Goal: Information Seeking & Learning: Learn about a topic

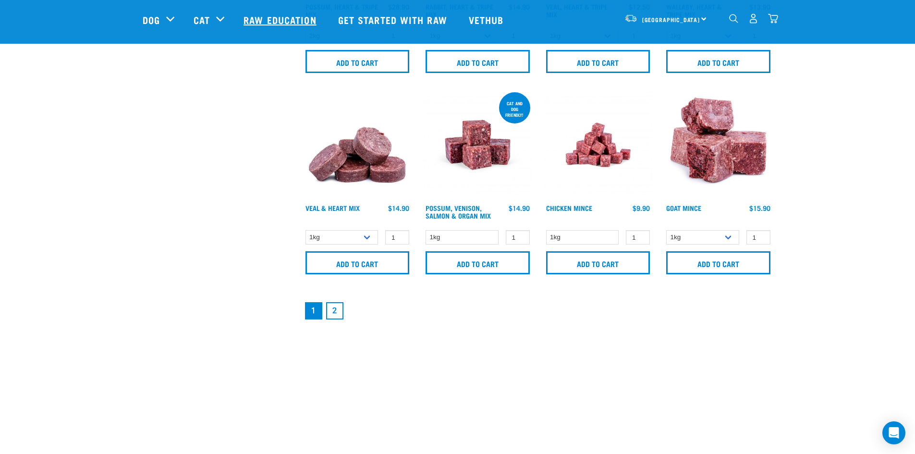
click at [263, 16] on link "Raw Education" at bounding box center [281, 19] width 94 height 38
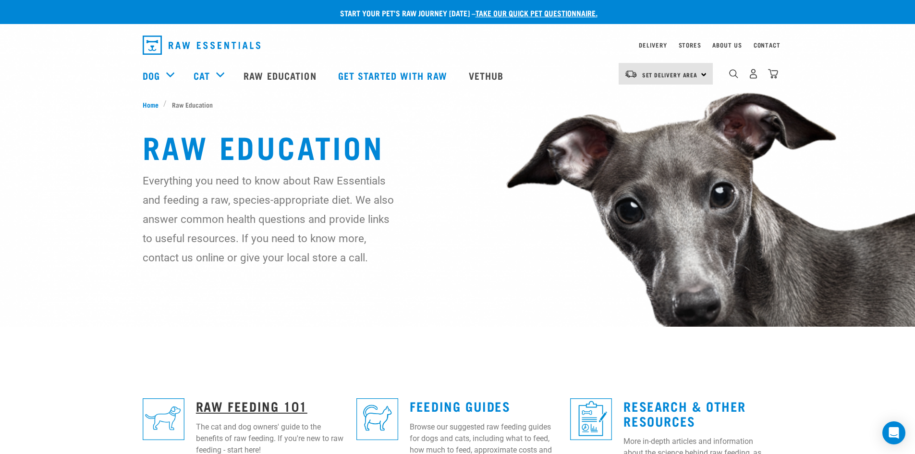
click at [243, 404] on link "Raw Feeding 101" at bounding box center [251, 405] width 111 height 7
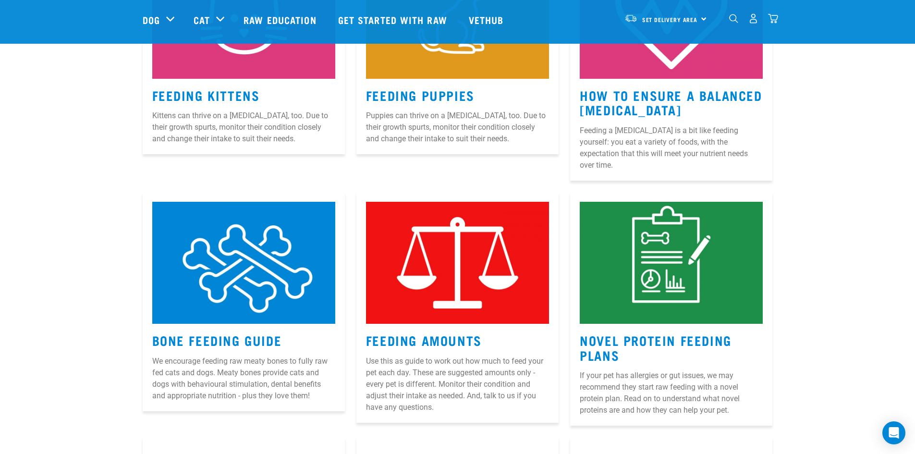
scroll to position [769, 0]
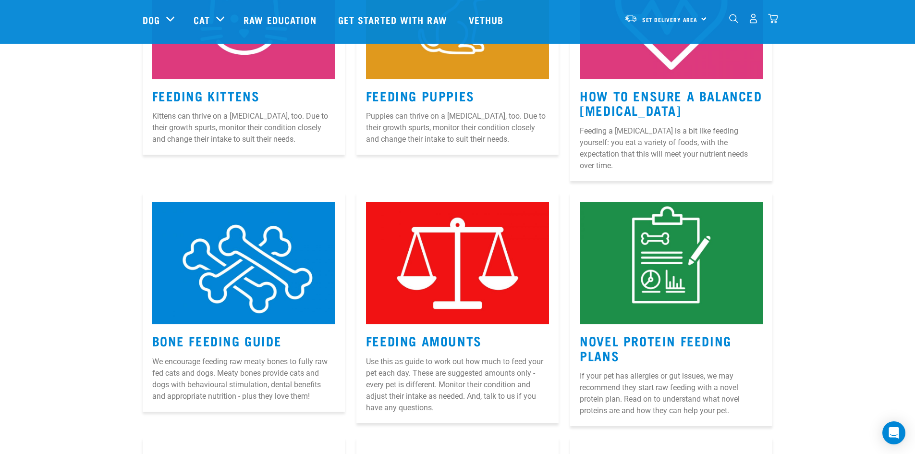
drag, startPoint x: 204, startPoint y: 328, endPoint x: 196, endPoint y: 305, distance: 23.9
click at [204, 337] on link "Bone Feeding Guide" at bounding box center [217, 340] width 130 height 7
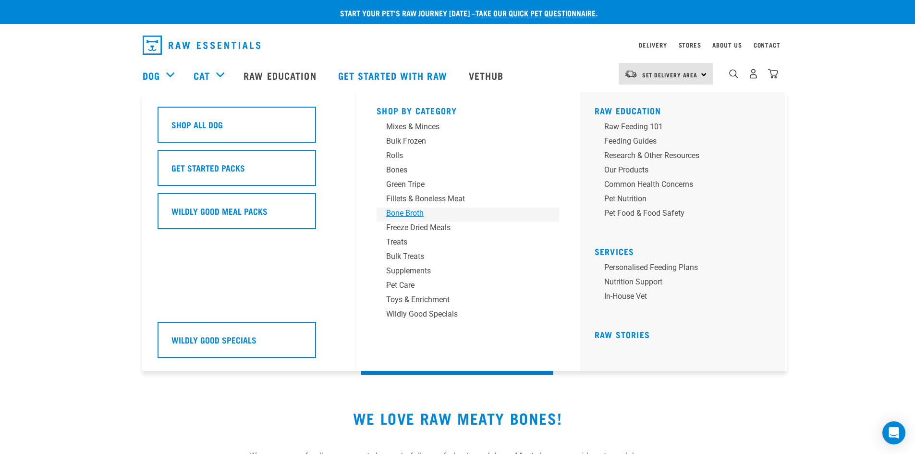
click at [414, 214] on div "Bone Broth" at bounding box center [461, 214] width 150 height 12
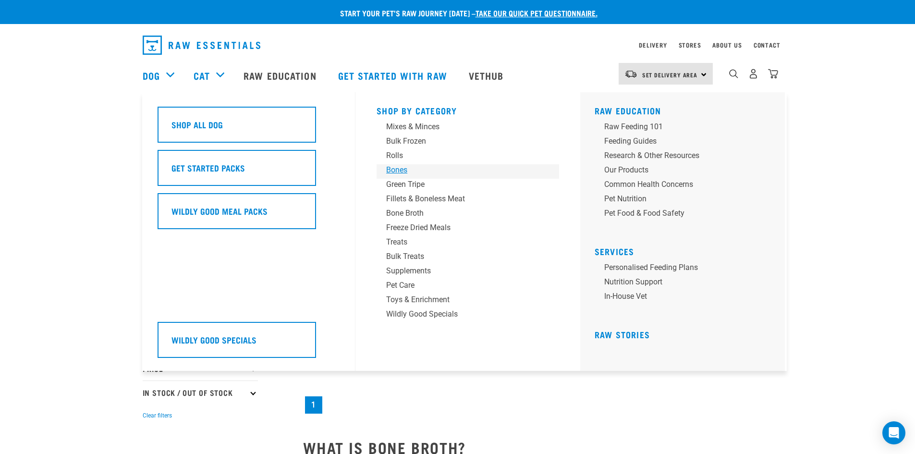
click at [388, 168] on div "Bones" at bounding box center [461, 170] width 150 height 12
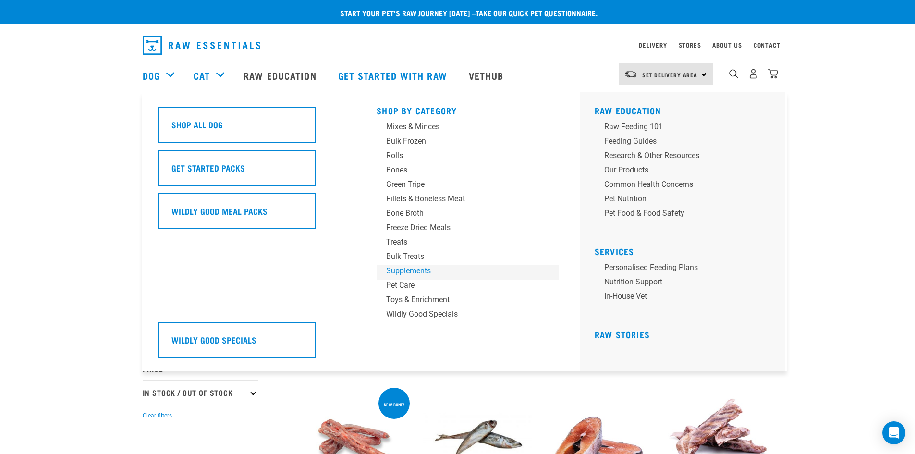
click at [401, 270] on div "Supplements" at bounding box center [461, 271] width 150 height 12
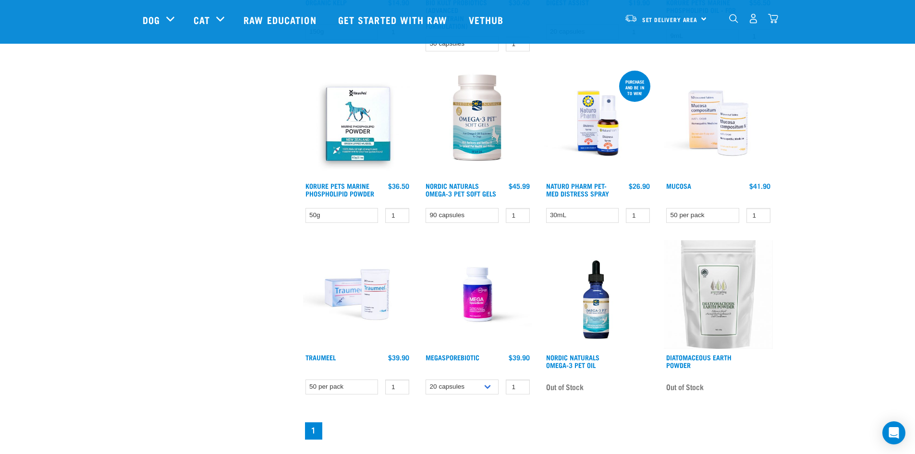
scroll to position [432, 0]
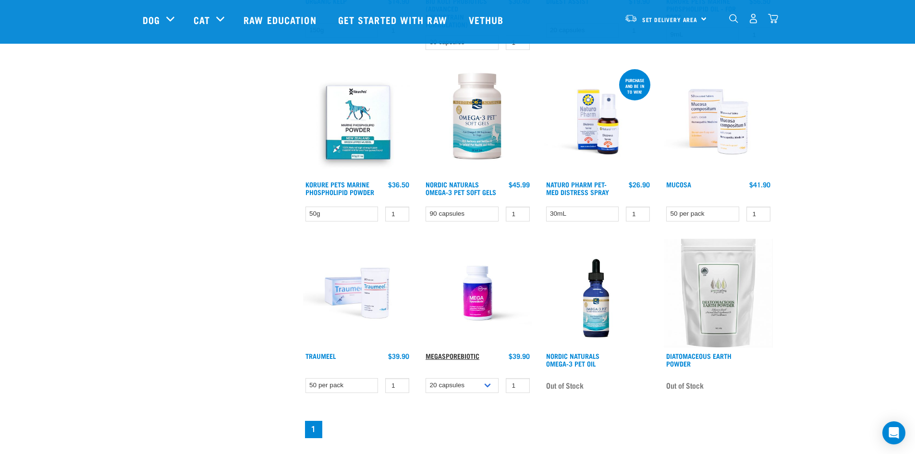
click at [469, 354] on link "MegaSporeBiotic" at bounding box center [453, 355] width 54 height 3
